Goal: Navigation & Orientation: Find specific page/section

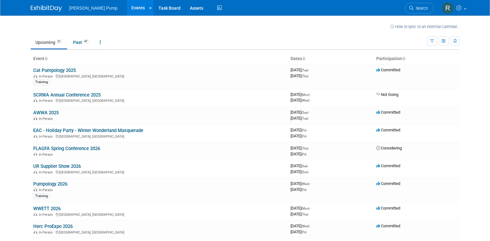
click at [45, 7] on img at bounding box center [46, 8] width 31 height 6
click at [62, 70] on link "Cat Pumpology 2025" at bounding box center [54, 70] width 43 height 6
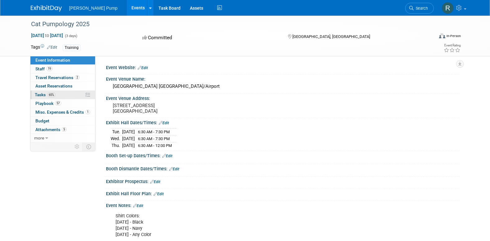
click at [43, 94] on span "Tasks 65%" at bounding box center [45, 94] width 21 height 5
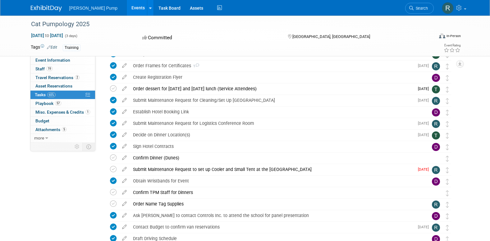
scroll to position [249, 0]
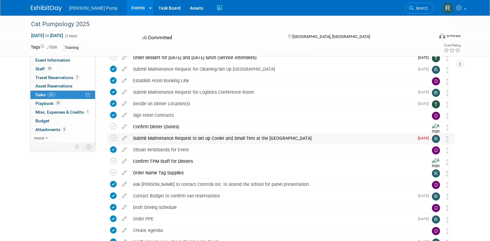
click at [173, 137] on div "Submit Maintenance Request to set up Cooler and Small Tent at the Test Pit" at bounding box center [272, 138] width 285 height 11
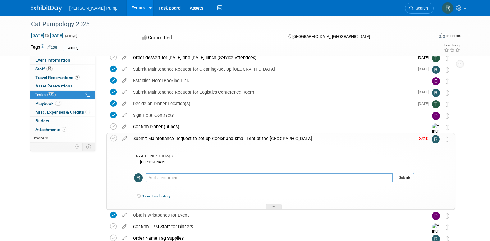
click at [173, 137] on div "Submit Maintenance Request to set up Cooler and Small Tent at the Test Pit" at bounding box center [272, 138] width 284 height 11
